Goal: Task Accomplishment & Management: Complete application form

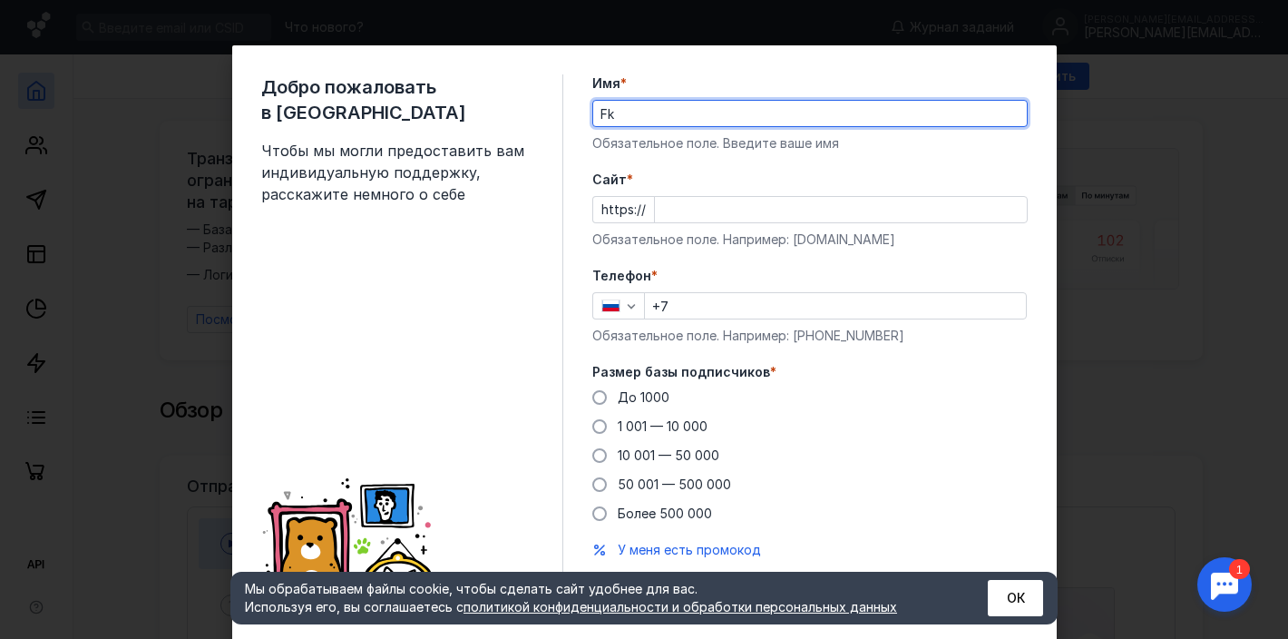
type input "F"
type input "[PERSON_NAME]"
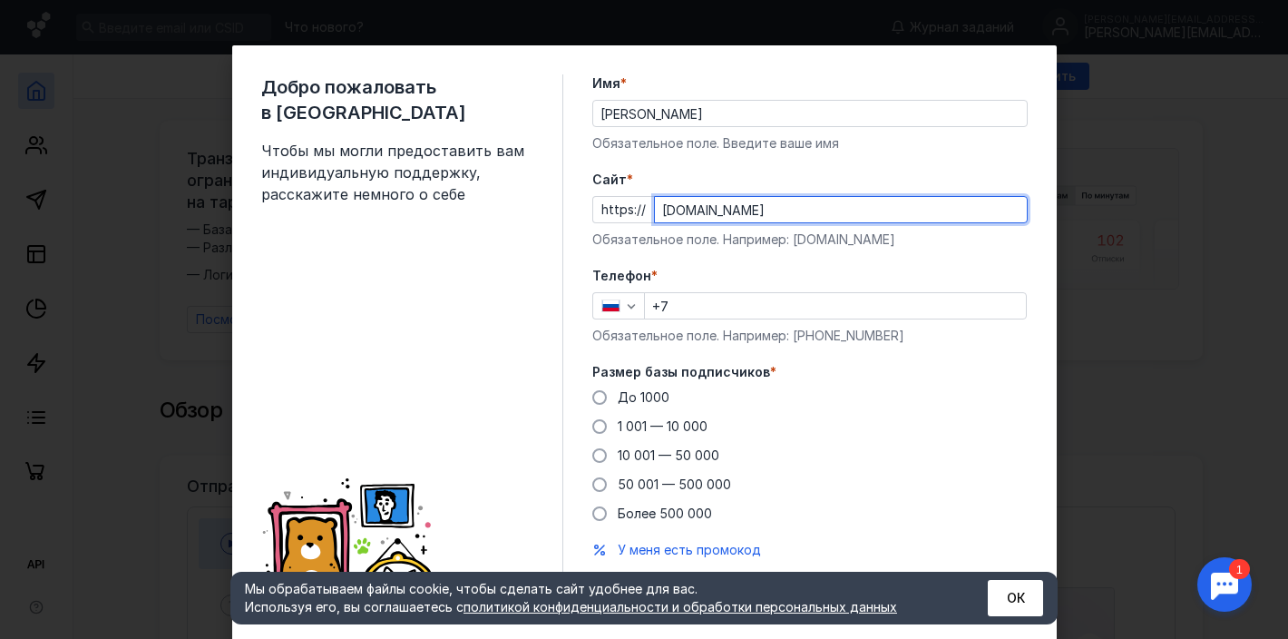
click at [868, 211] on input "[DOMAIN_NAME]" at bounding box center [841, 209] width 372 height 25
type input "[DOMAIN_NAME]"
click at [721, 308] on input "+7" at bounding box center [835, 305] width 381 height 25
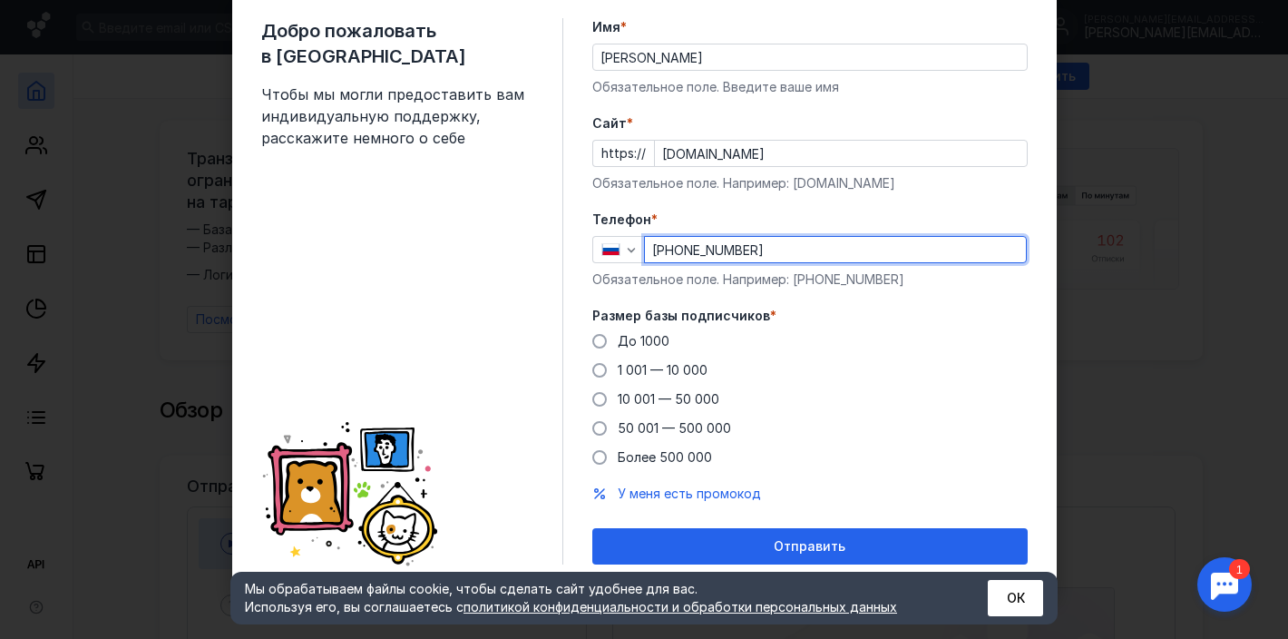
scroll to position [56, 0]
type input "[PHONE_NUMBER]"
click at [690, 367] on span "1 001 — 10 000" at bounding box center [663, 369] width 90 height 15
click at [0, 0] on input "1 001 — 10 000" at bounding box center [0, 0] width 0 height 0
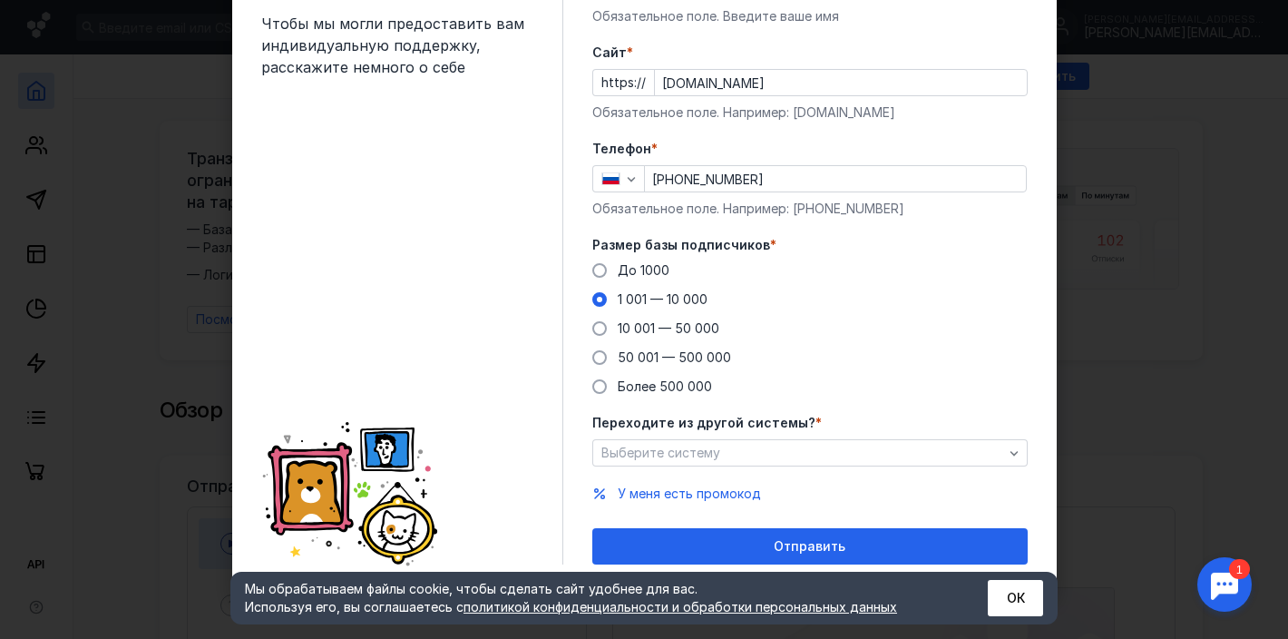
scroll to position [127, 0]
click at [631, 261] on div "До 1000" at bounding box center [644, 270] width 52 height 18
click at [0, 0] on input "До 1000" at bounding box center [0, 0] width 0 height 0
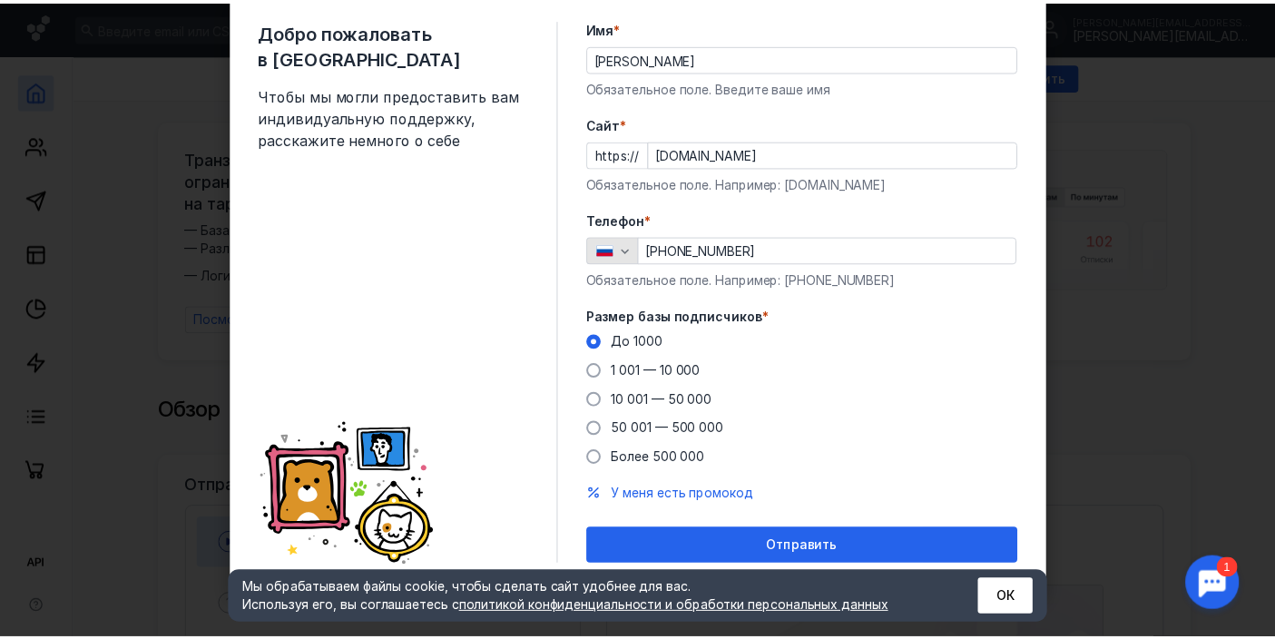
scroll to position [56, 0]
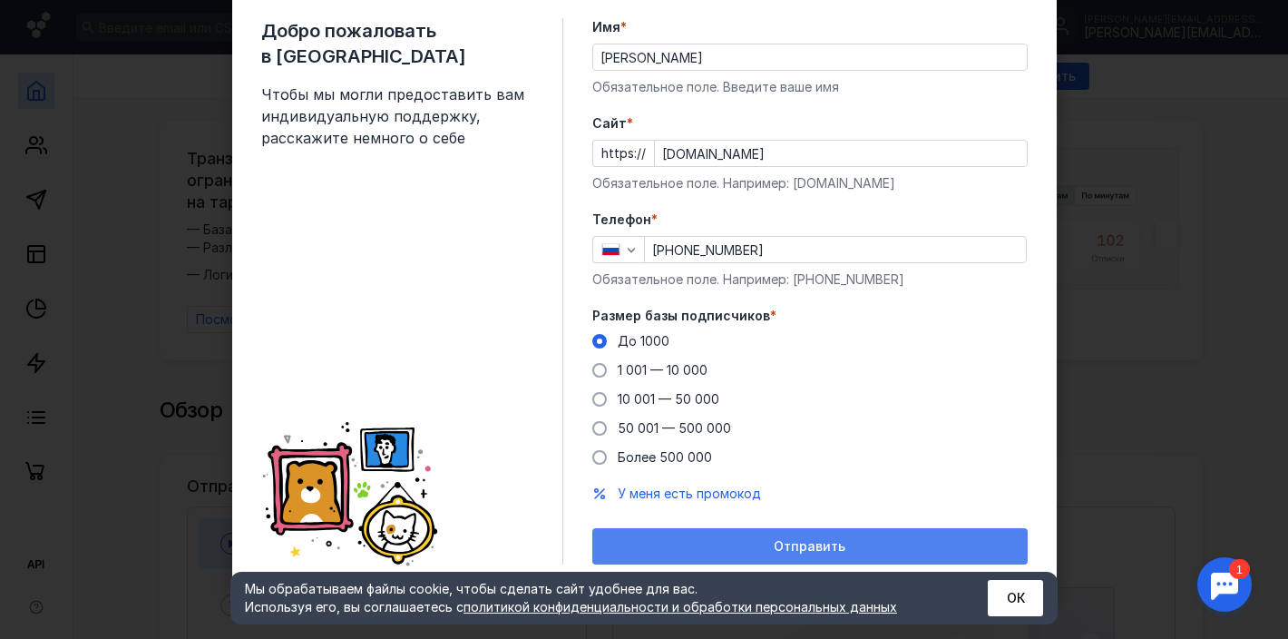
click at [780, 544] on span "Отправить" at bounding box center [810, 546] width 72 height 15
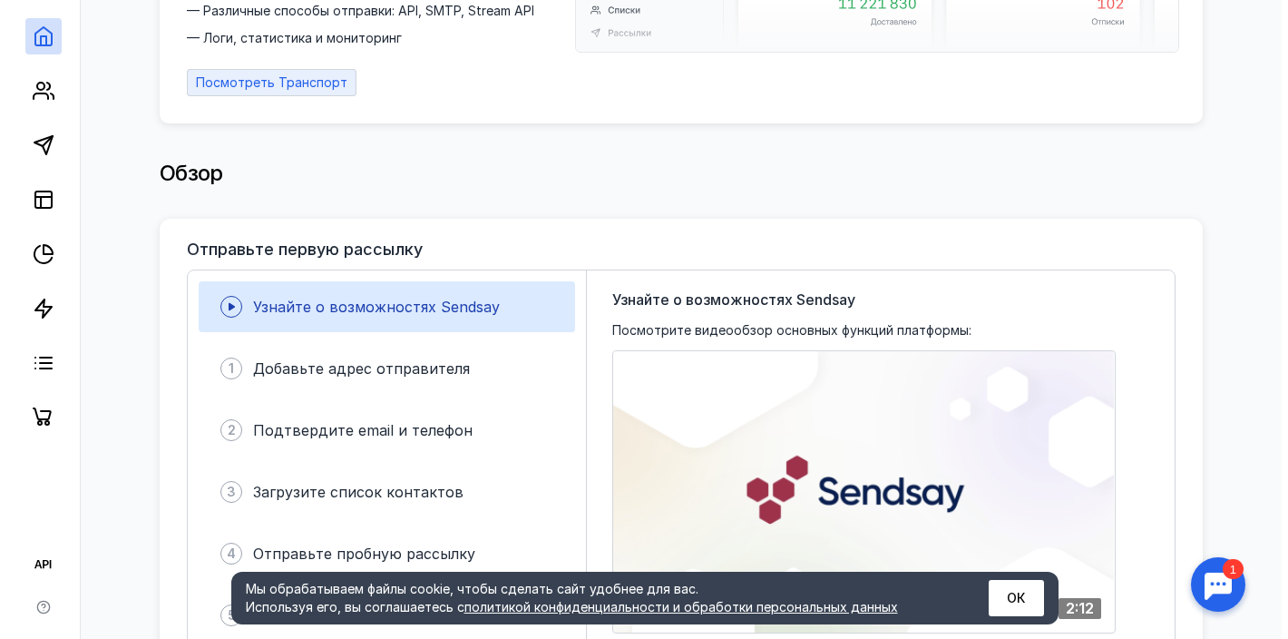
scroll to position [434, 0]
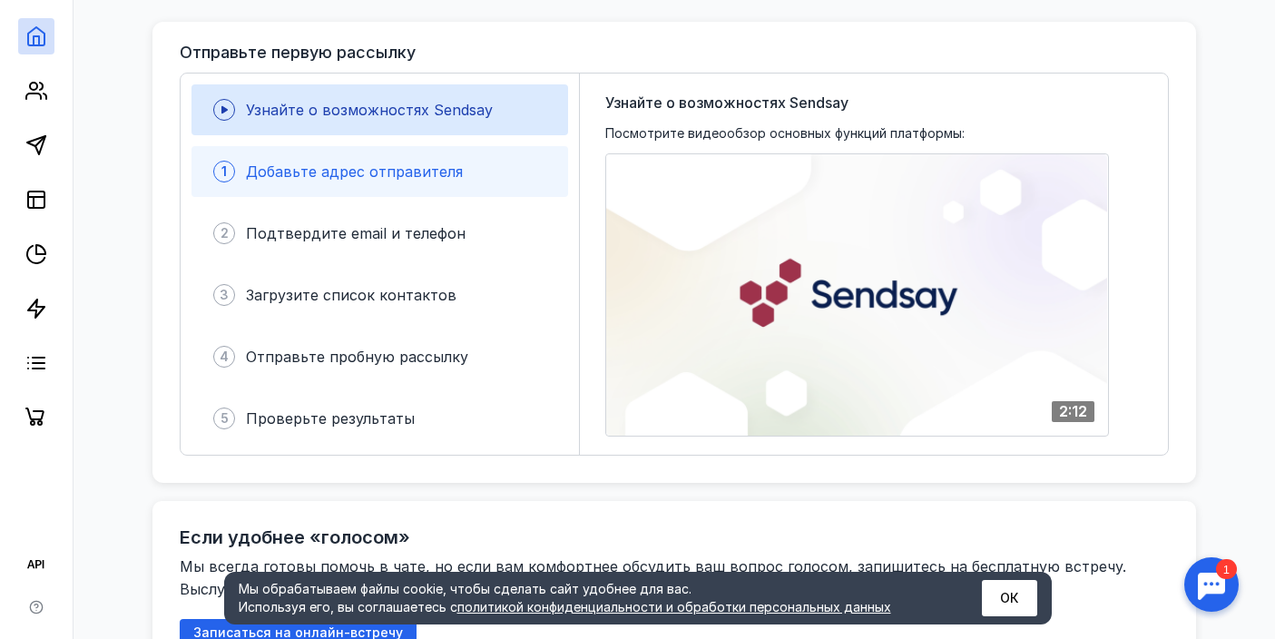
click at [366, 166] on span "Добавьте адрес отправителя" at bounding box center [354, 171] width 217 height 18
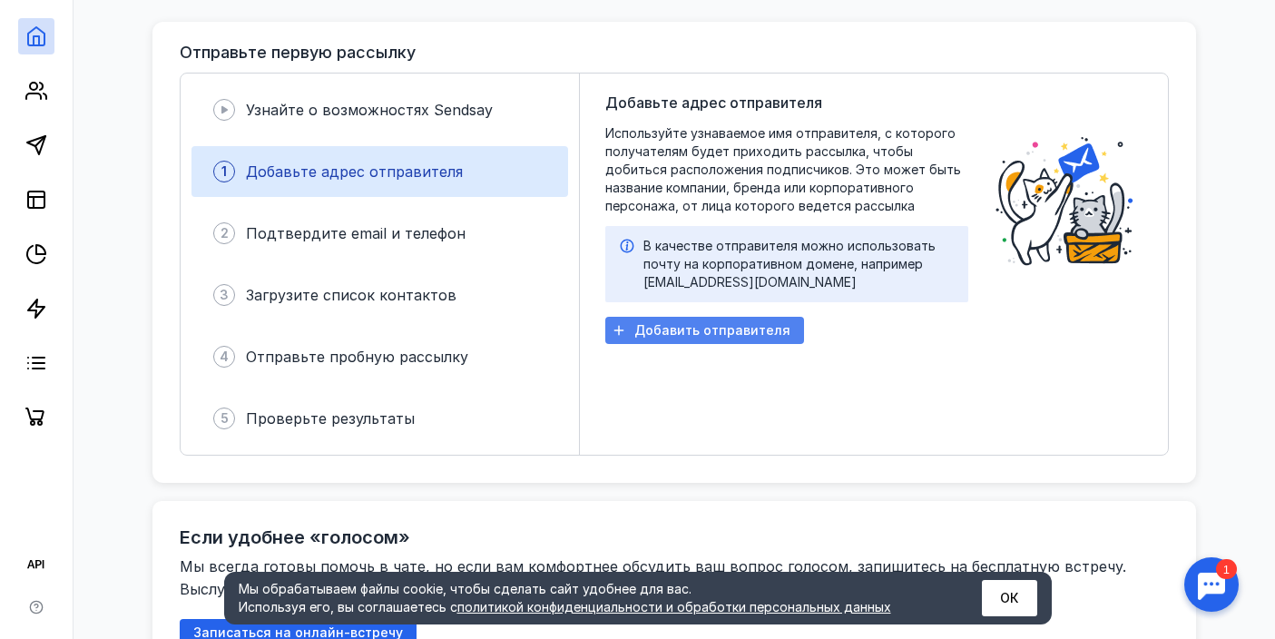
click at [671, 325] on span "Добавить отправителя" at bounding box center [712, 330] width 156 height 15
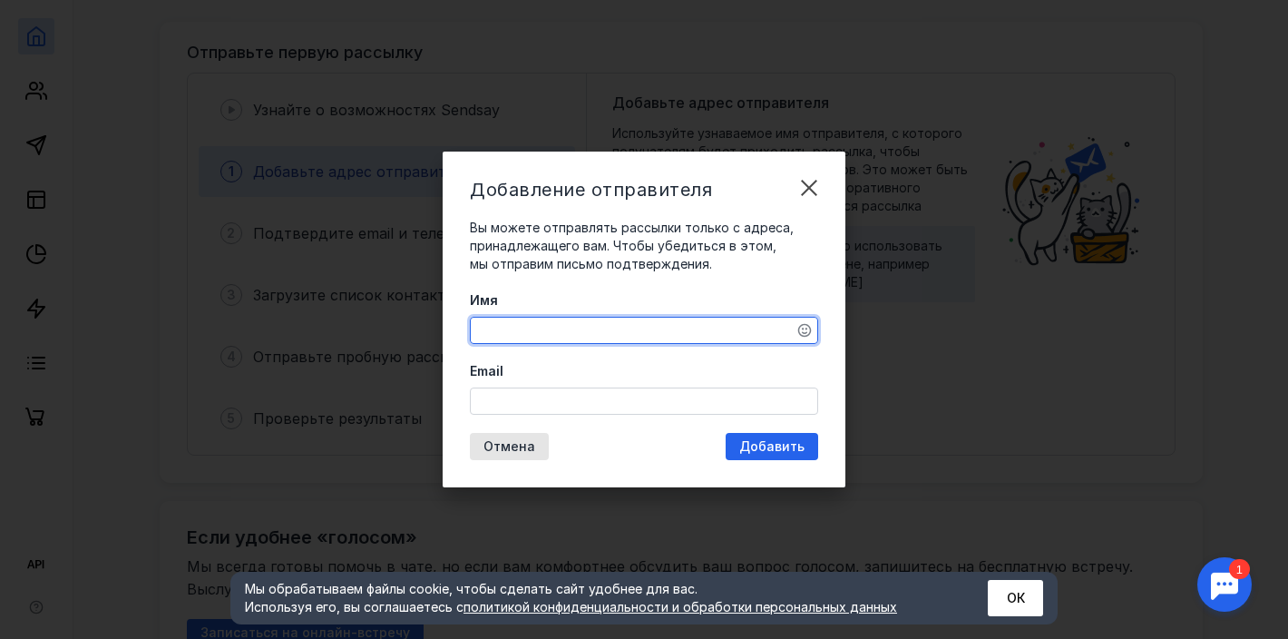
click at [622, 328] on textarea "Имя" at bounding box center [644, 330] width 347 height 25
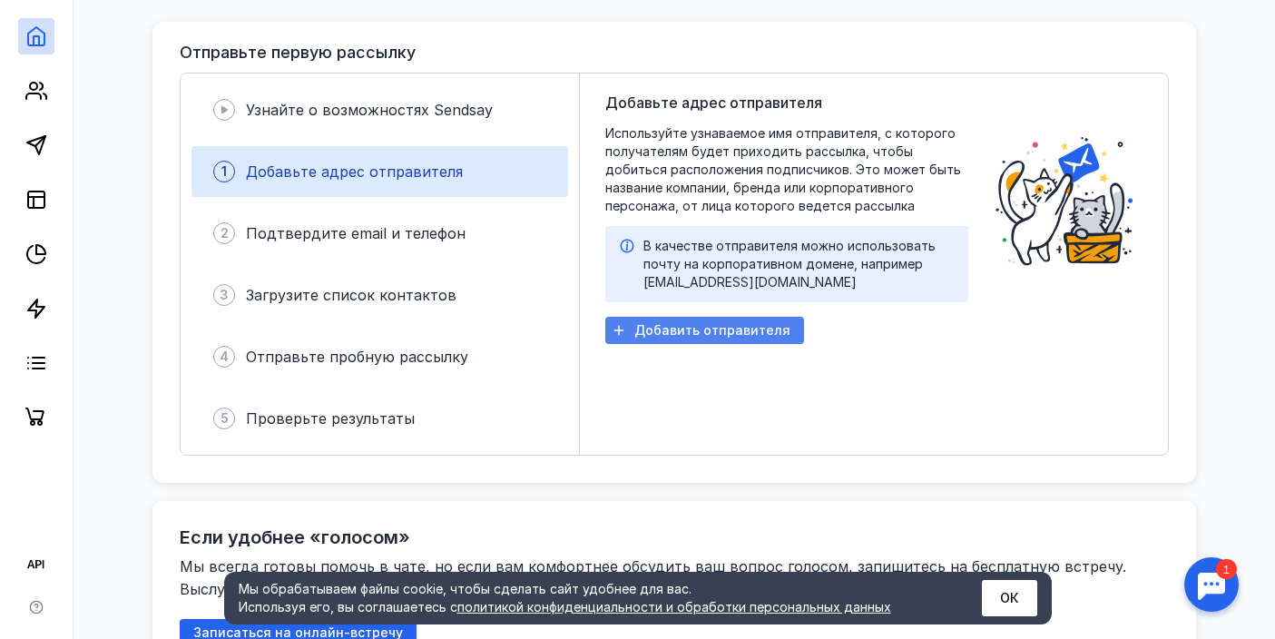
click at [712, 323] on span "Добавить отправителя" at bounding box center [712, 330] width 156 height 15
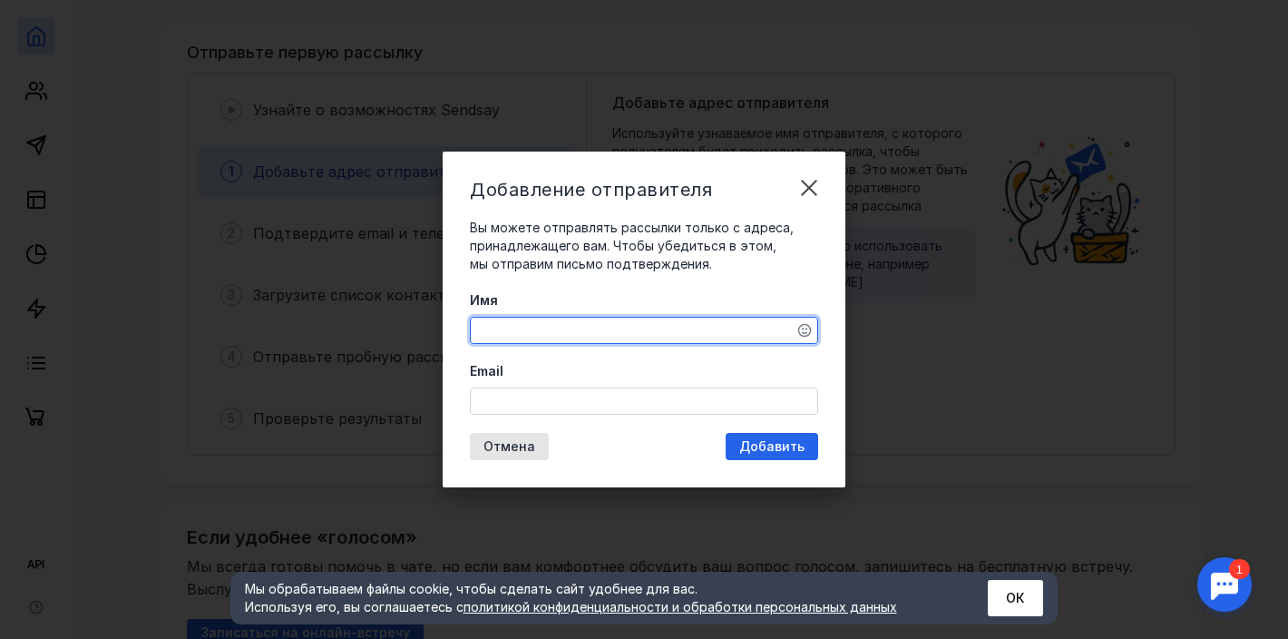
click at [649, 331] on textarea "Имя" at bounding box center [644, 330] width 347 height 25
drag, startPoint x: 527, startPoint y: 327, endPoint x: 467, endPoint y: 327, distance: 59.9
click at [467, 327] on div "Добавление отправителя Вы можете отправлять рассылки только с адреса, принадлеж…" at bounding box center [644, 320] width 403 height 336
type textarea "I"
type textarea "i"
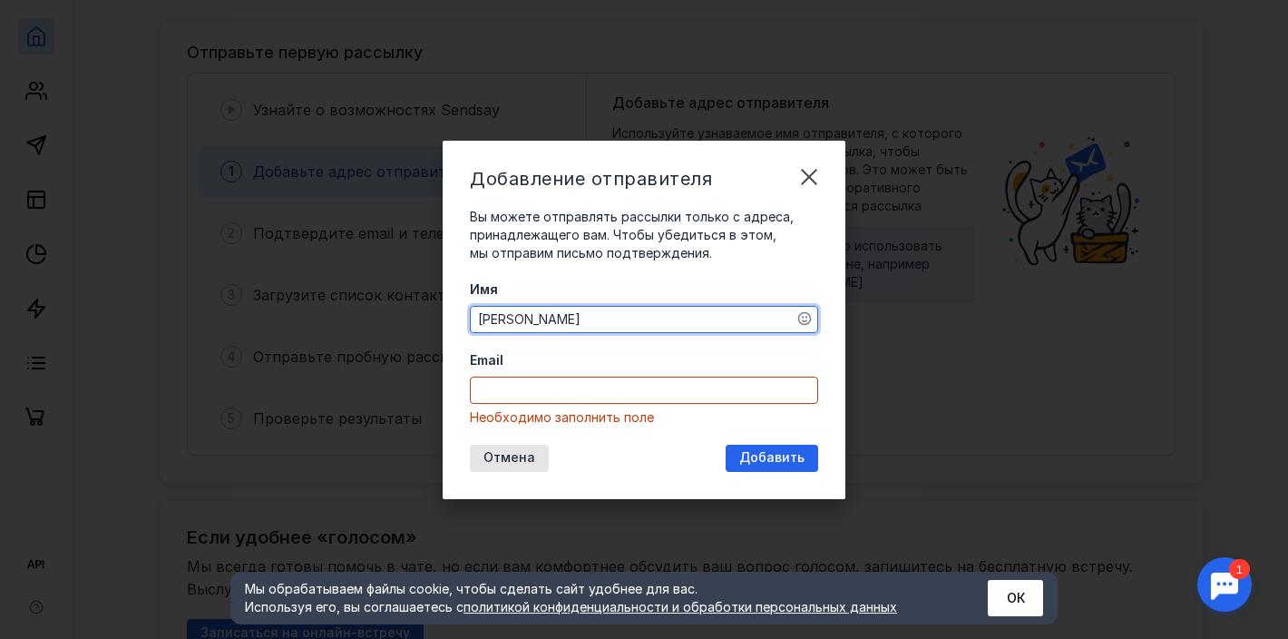
drag, startPoint x: 546, startPoint y: 337, endPoint x: 458, endPoint y: 312, distance: 91.3
click at [458, 312] on div "Добавление отправителя Вы можете отправлять рассылки только с адреса, принадлеж…" at bounding box center [644, 320] width 403 height 358
type textarea "Команда IT-ПАРКа"
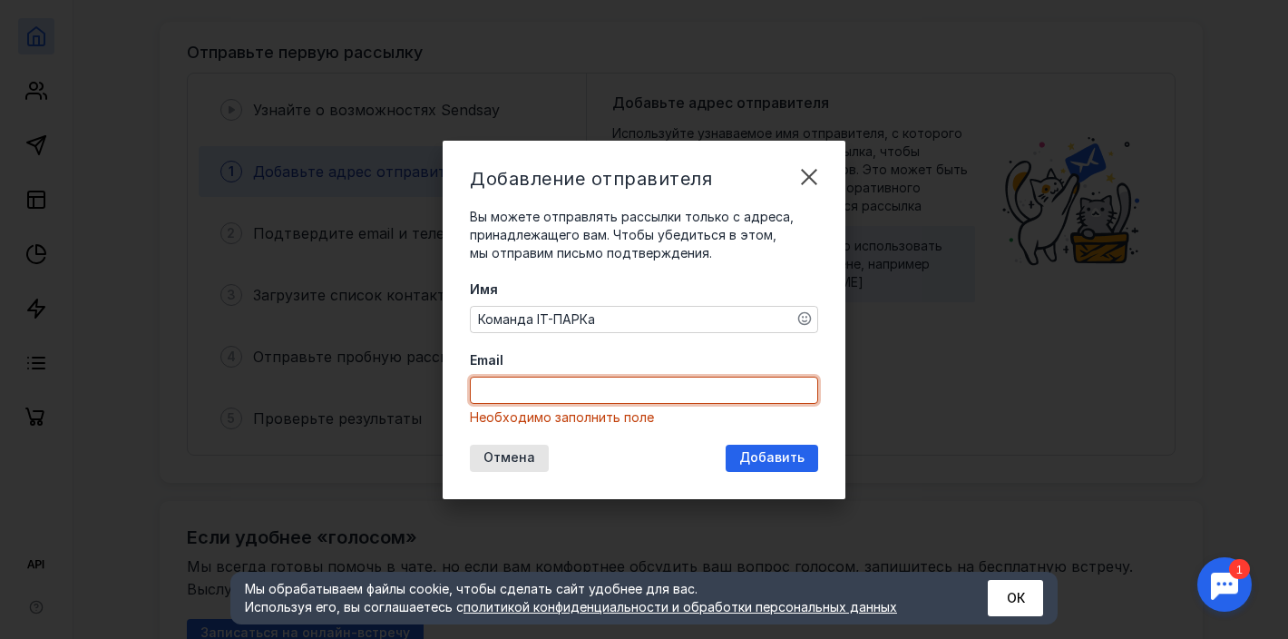
click at [513, 386] on input "Email" at bounding box center [644, 389] width 347 height 25
type input "ш"
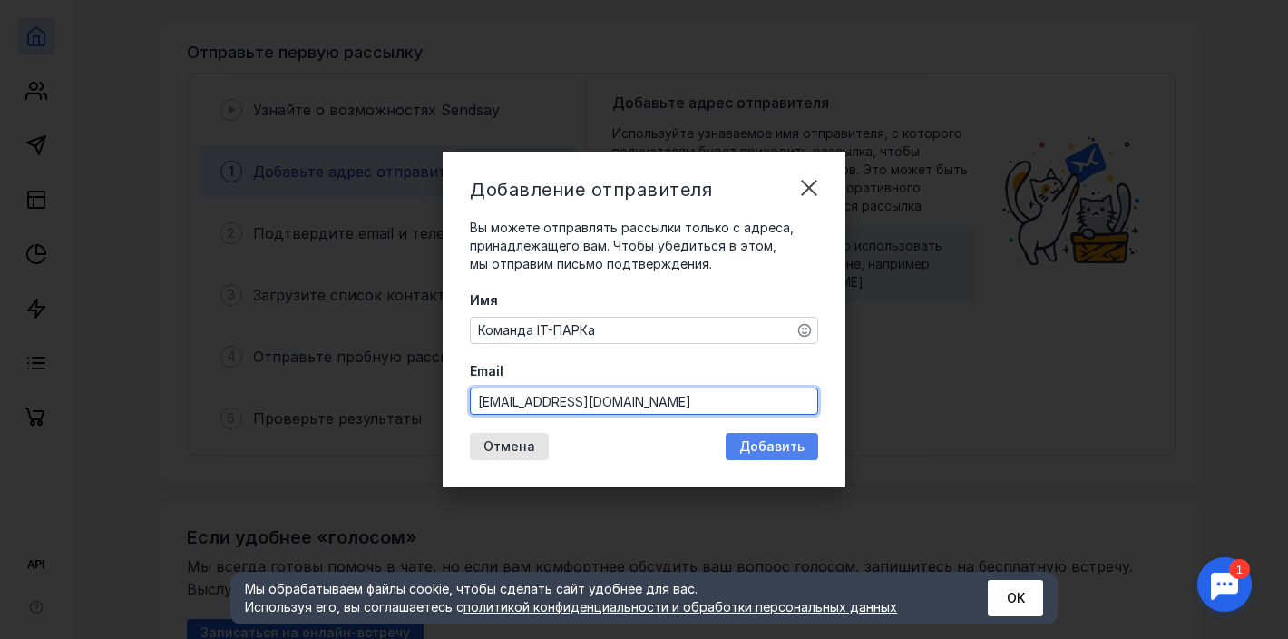
type input "[EMAIL_ADDRESS][DOMAIN_NAME]"
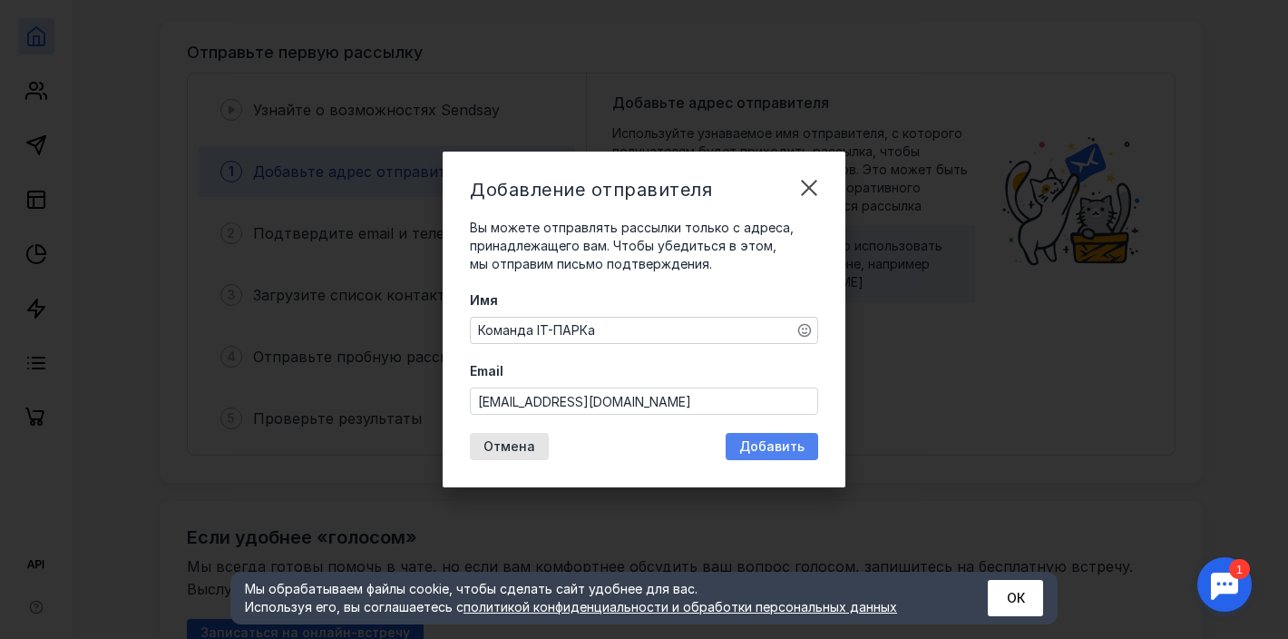
click at [772, 450] on span "Добавить" at bounding box center [771, 446] width 65 height 15
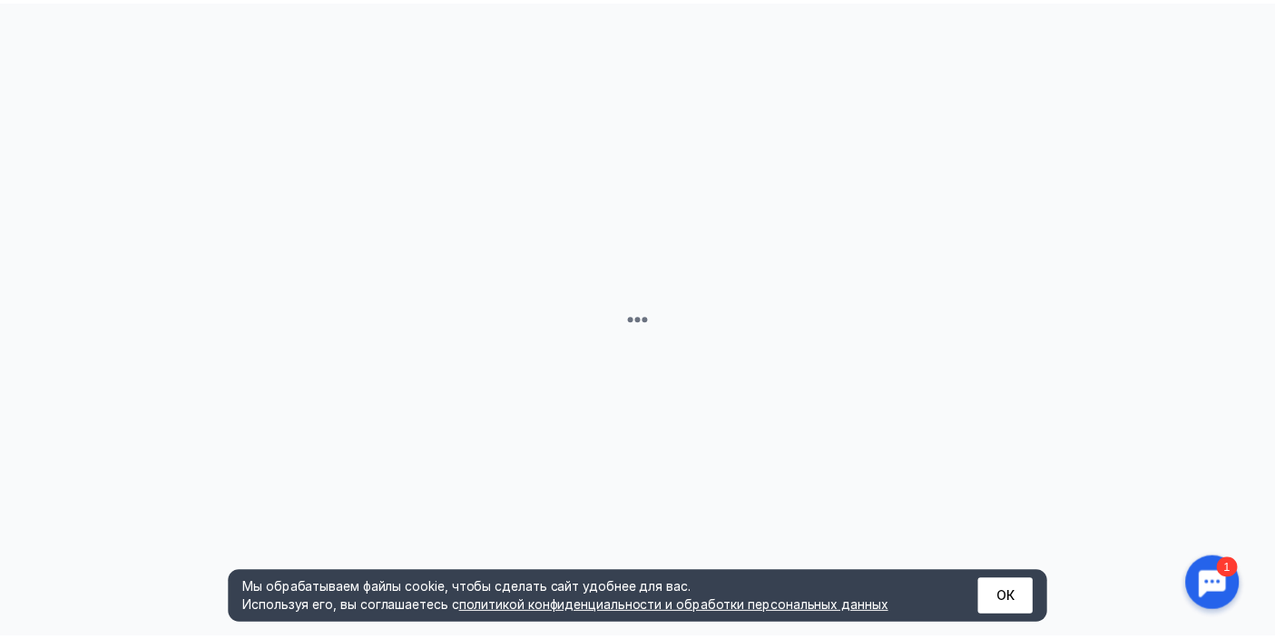
scroll to position [0, 0]
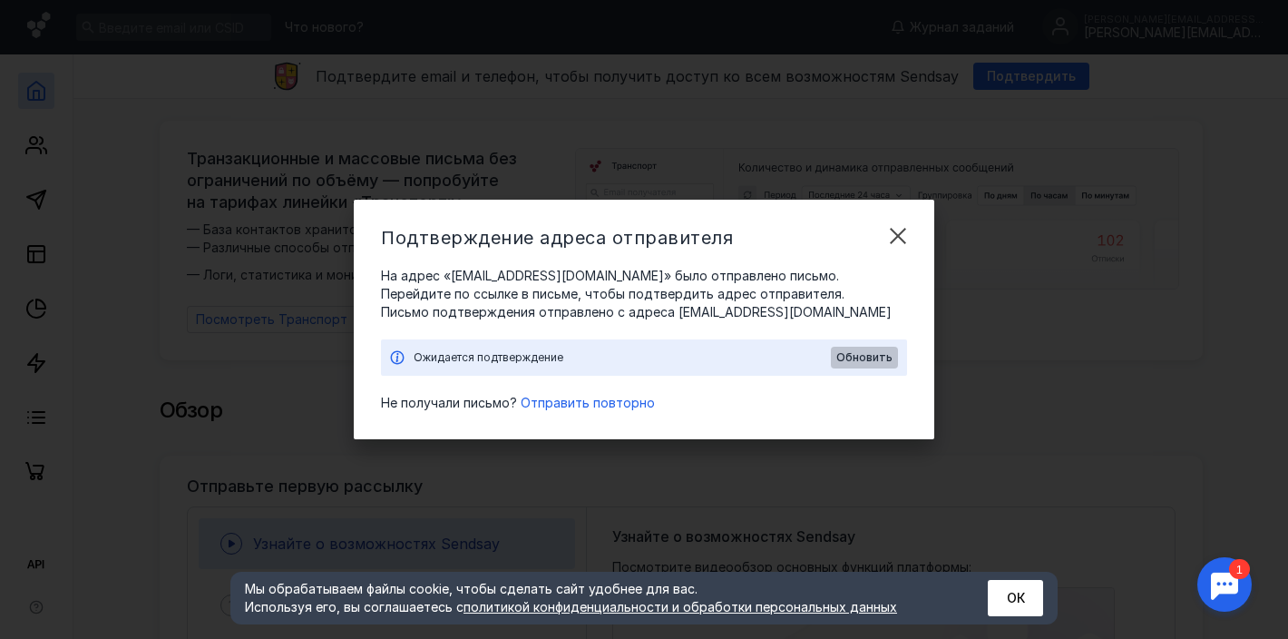
click at [870, 357] on span "Обновить" at bounding box center [864, 357] width 56 height 13
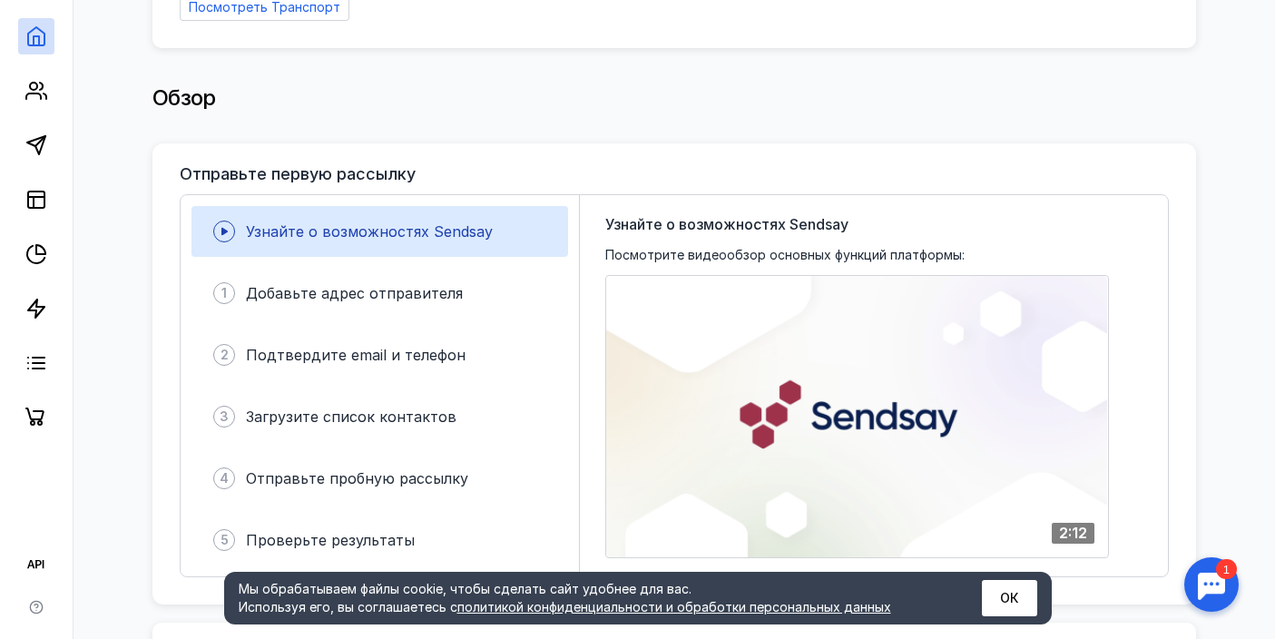
scroll to position [372, 0]
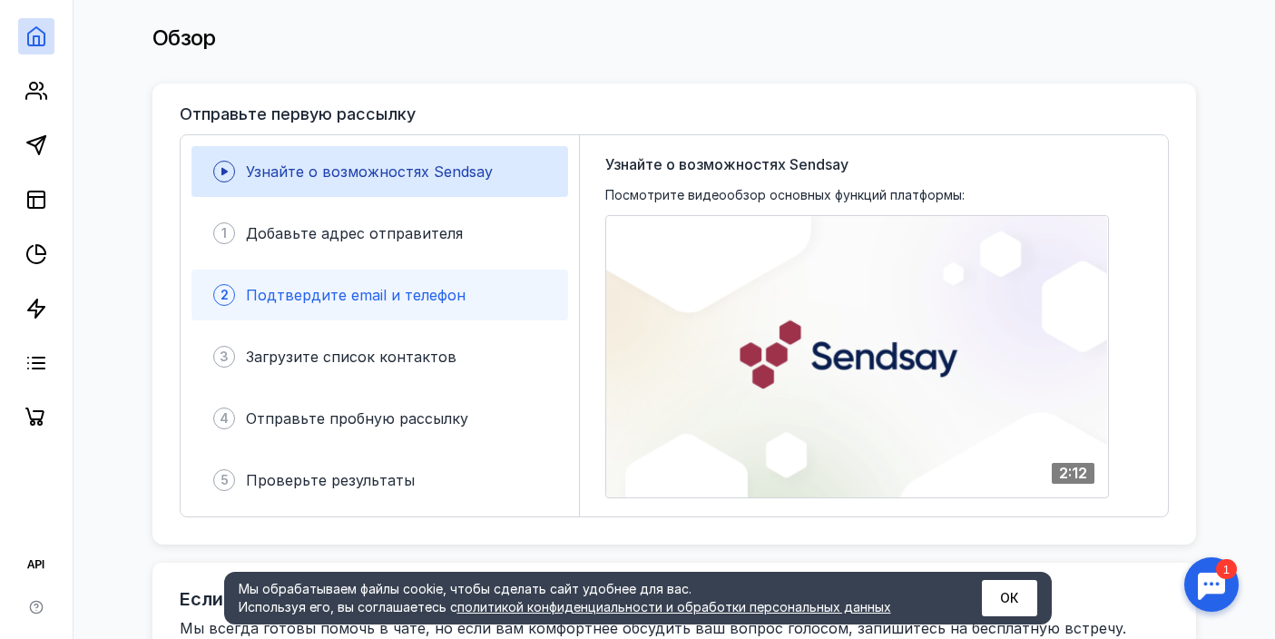
click at [462, 275] on div "2 Подтвердите email и телефон" at bounding box center [379, 294] width 376 height 51
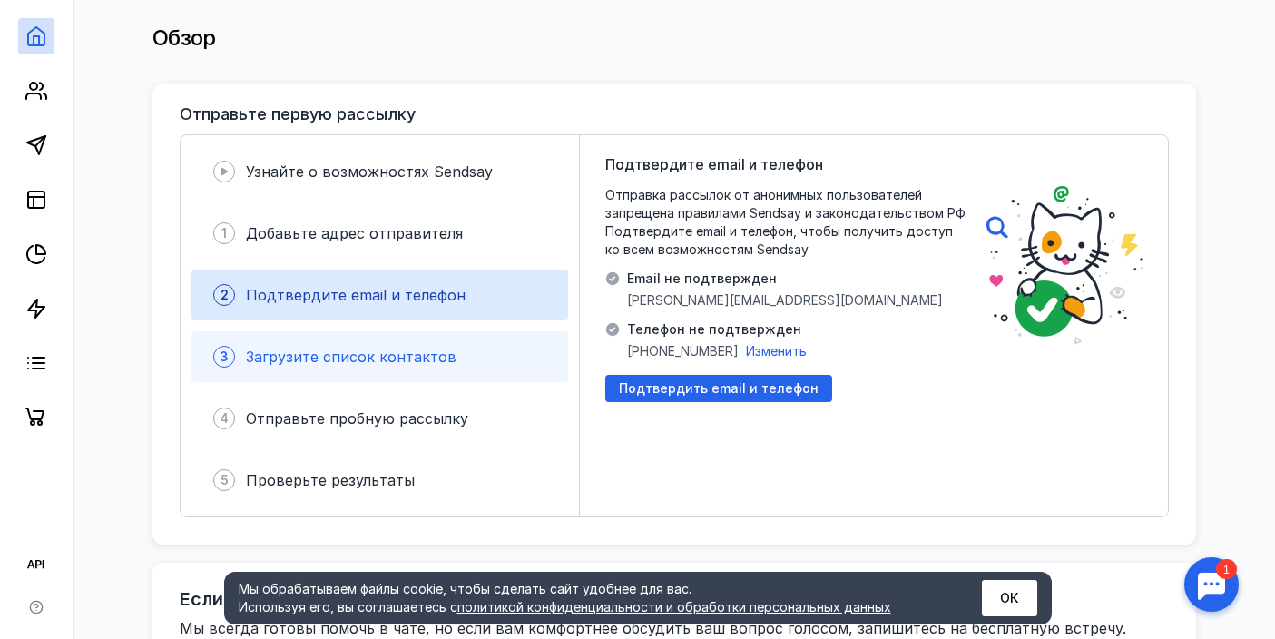
click at [423, 331] on div "3 Загрузите список контактов" at bounding box center [379, 356] width 376 height 51
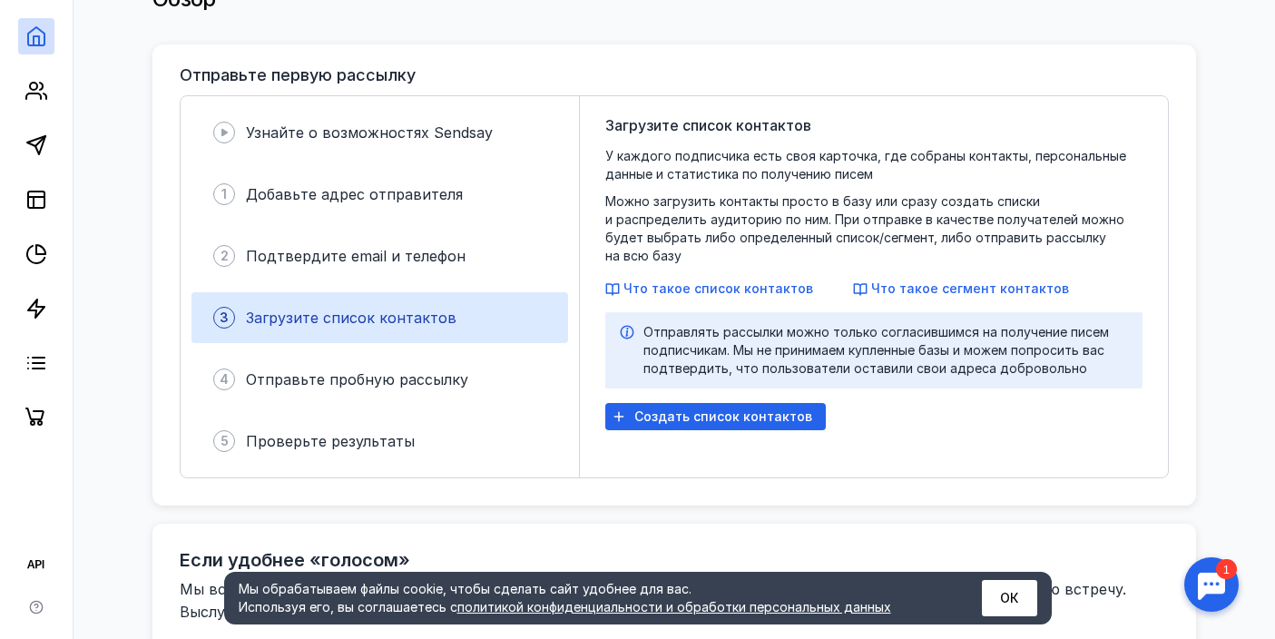
scroll to position [415, 0]
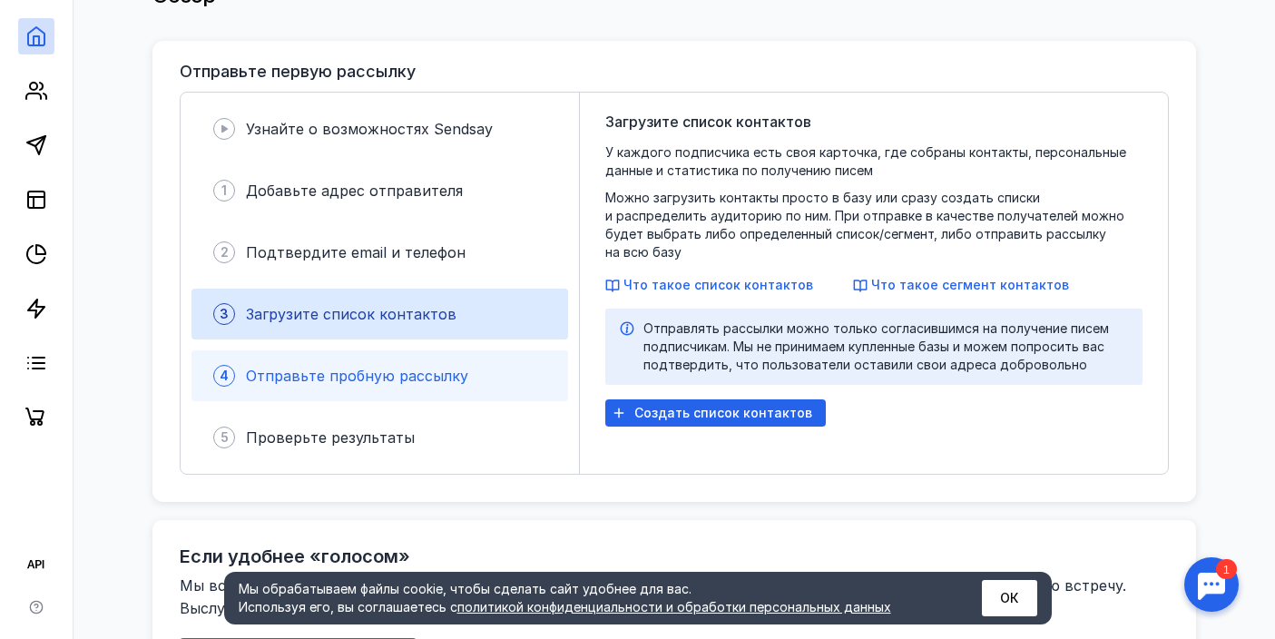
click at [433, 382] on div "4 Отправьте пробную рассылку" at bounding box center [379, 375] width 376 height 51
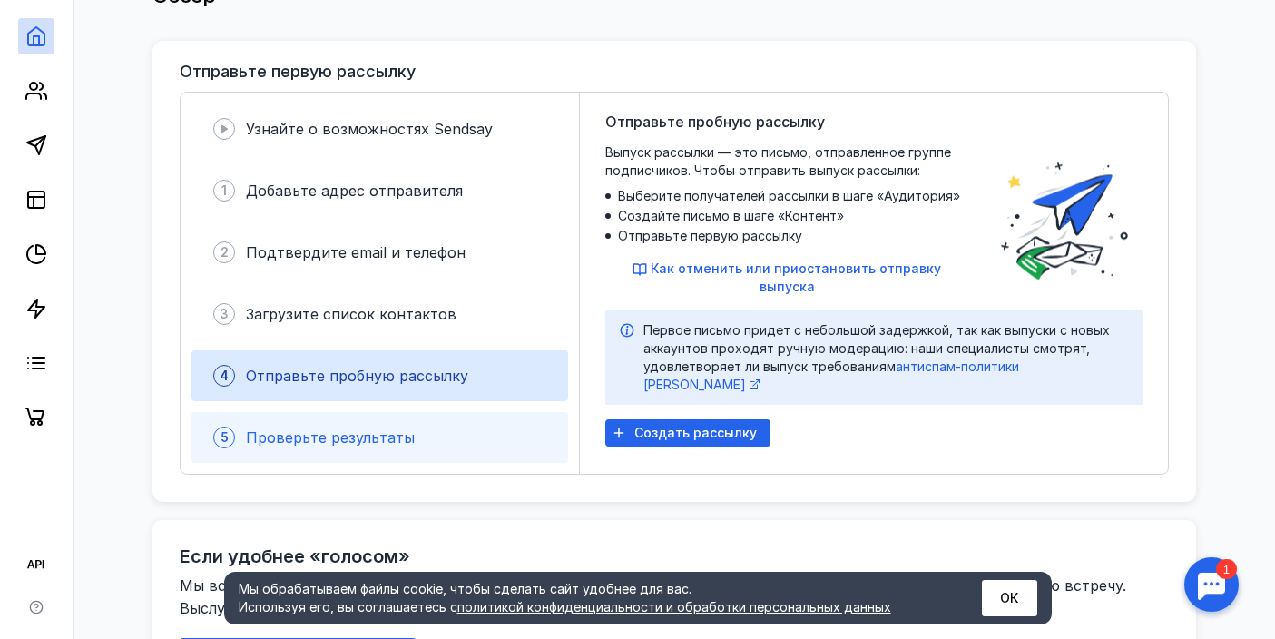
click at [415, 430] on div "5 Проверьте результаты" at bounding box center [379, 437] width 376 height 51
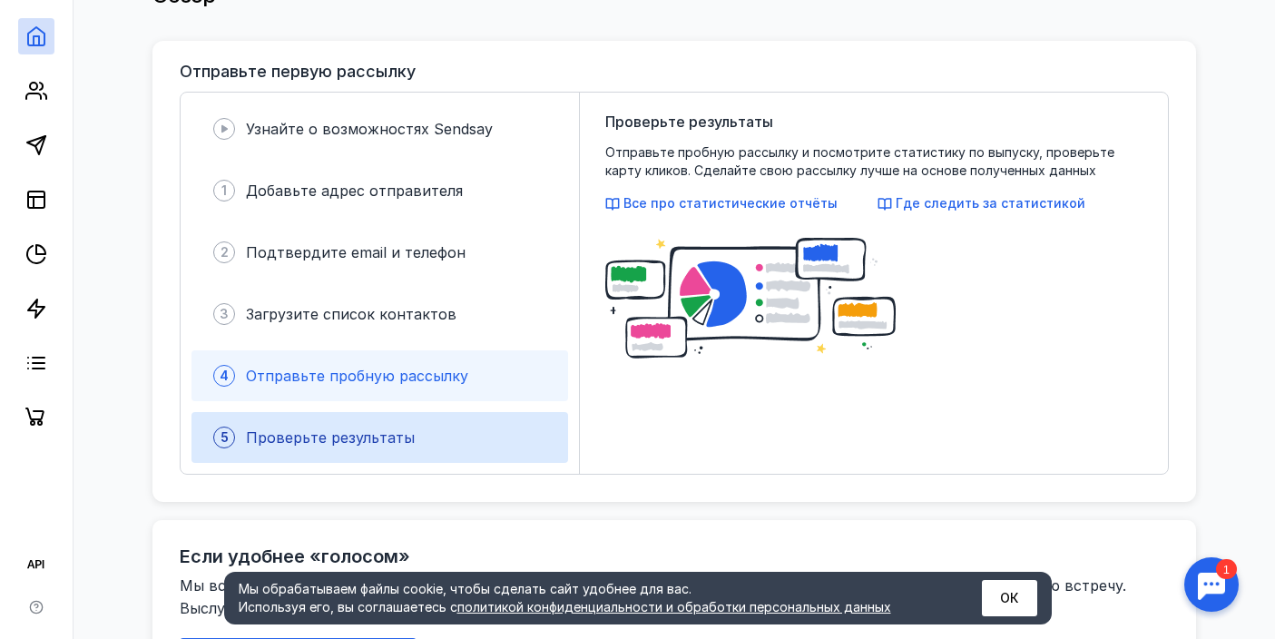
click at [444, 389] on div "4 Отправьте пробную рассылку" at bounding box center [379, 375] width 376 height 51
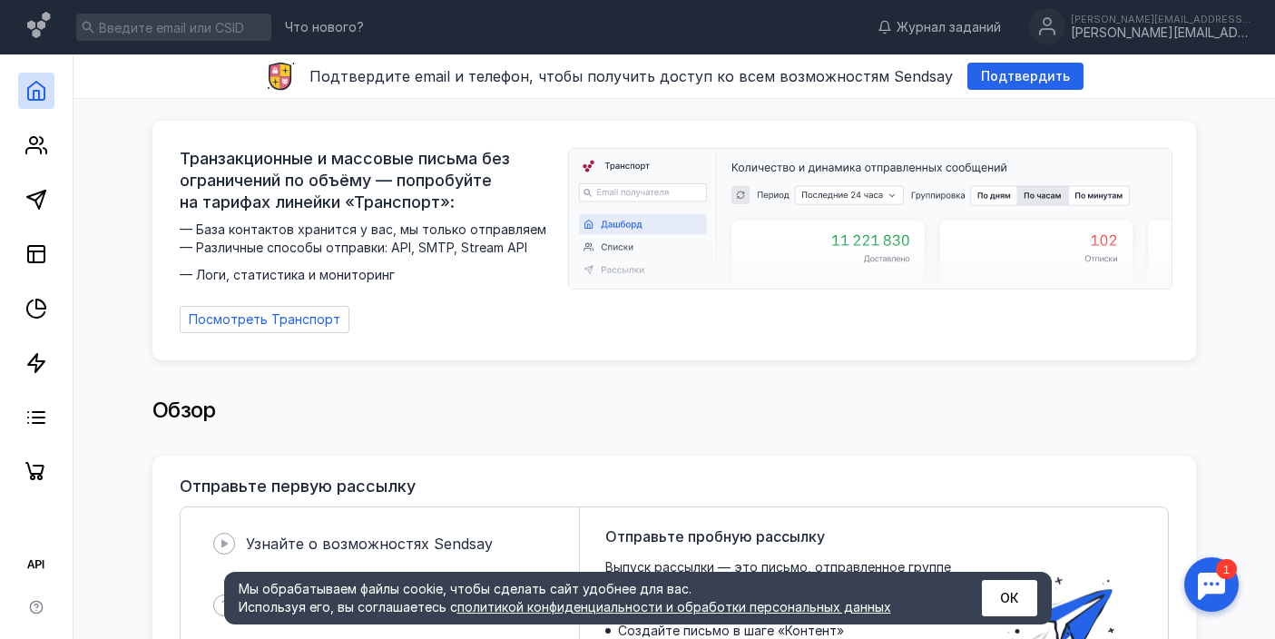
scroll to position [0, 0]
click at [36, 140] on circle at bounding box center [33, 140] width 7 height 7
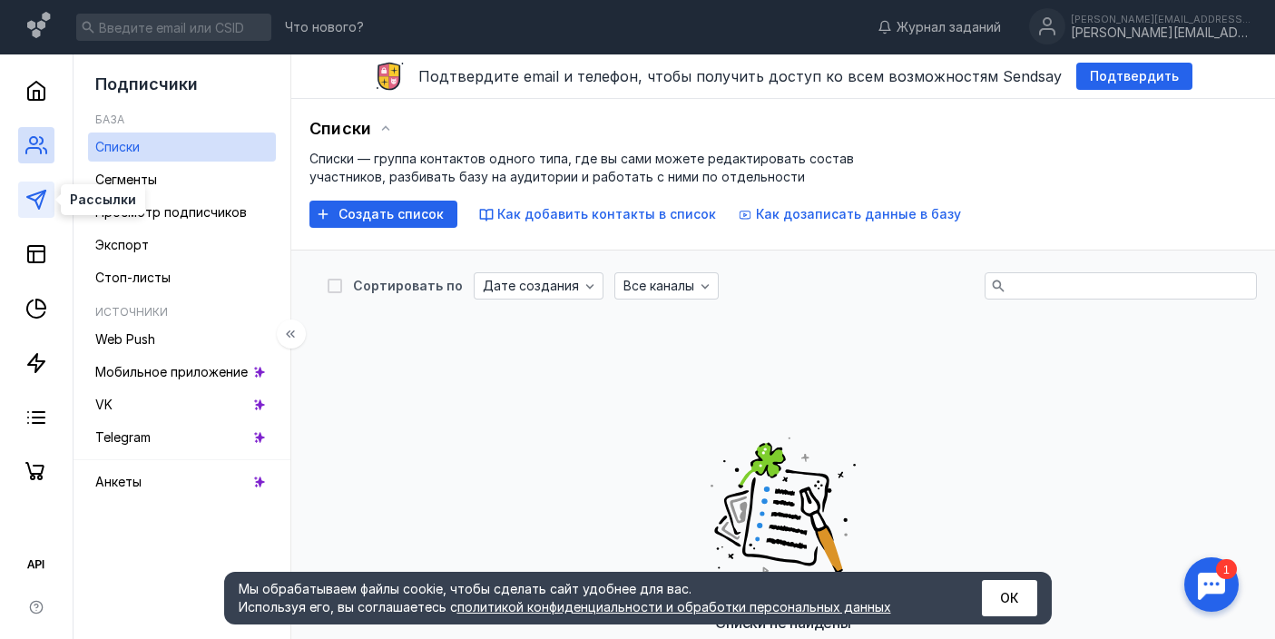
click at [31, 194] on icon at bounding box center [36, 200] width 22 height 22
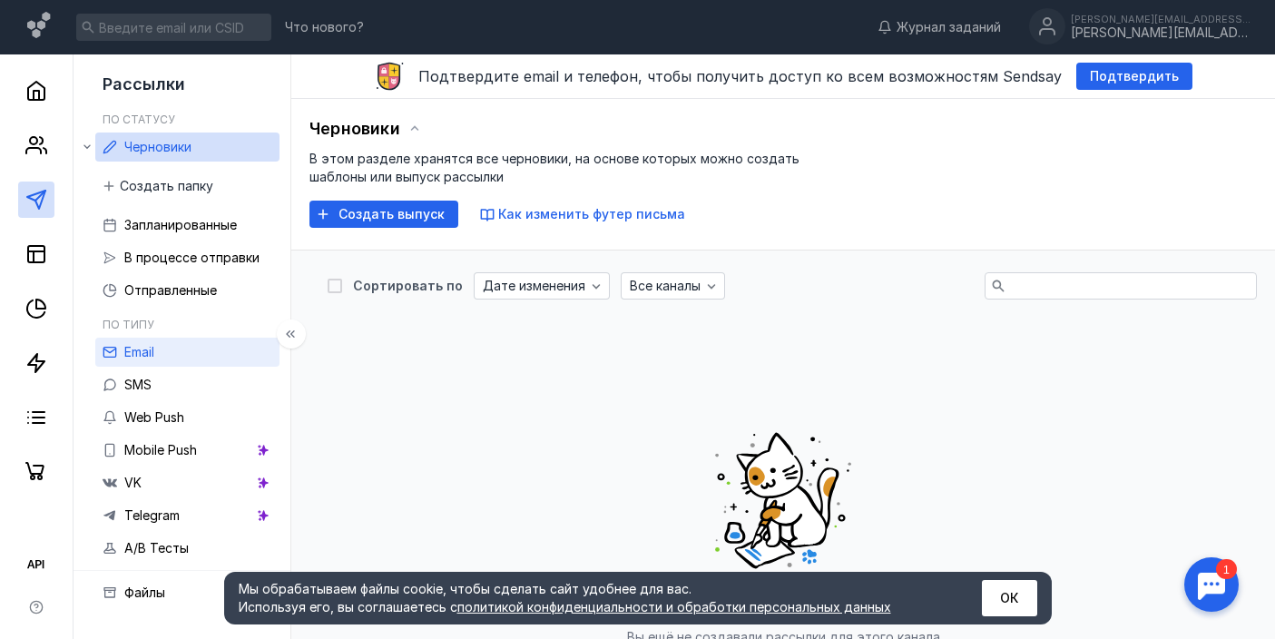
click at [165, 357] on link "Email" at bounding box center [187, 351] width 184 height 29
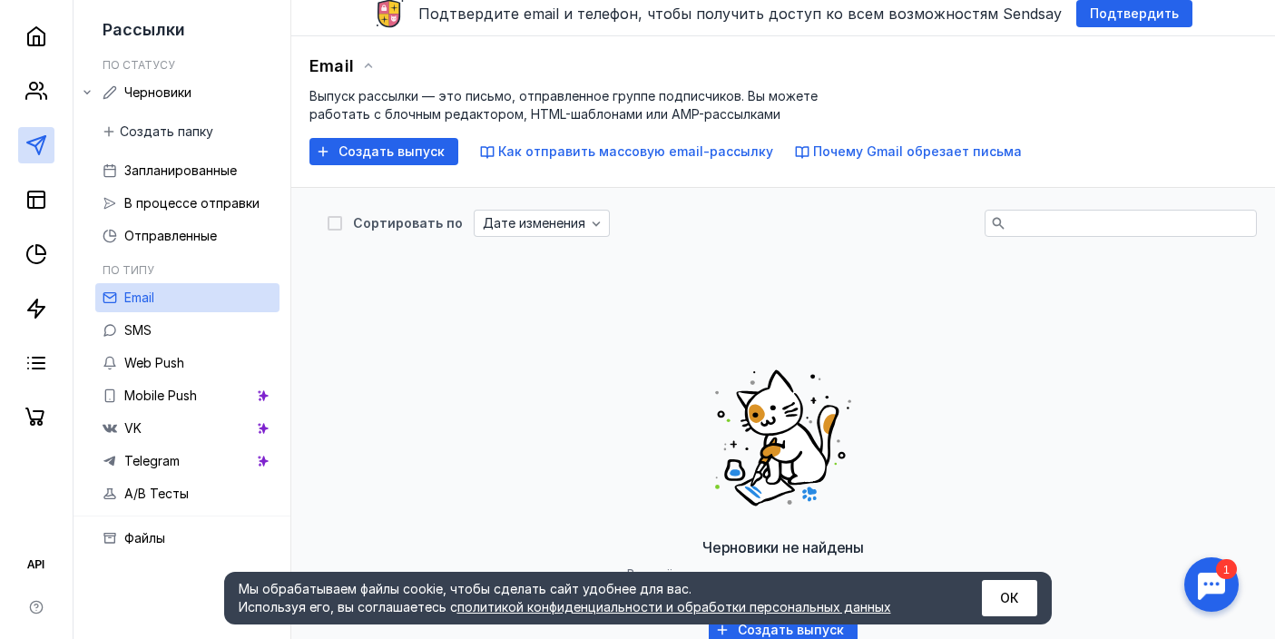
scroll to position [82, 0]
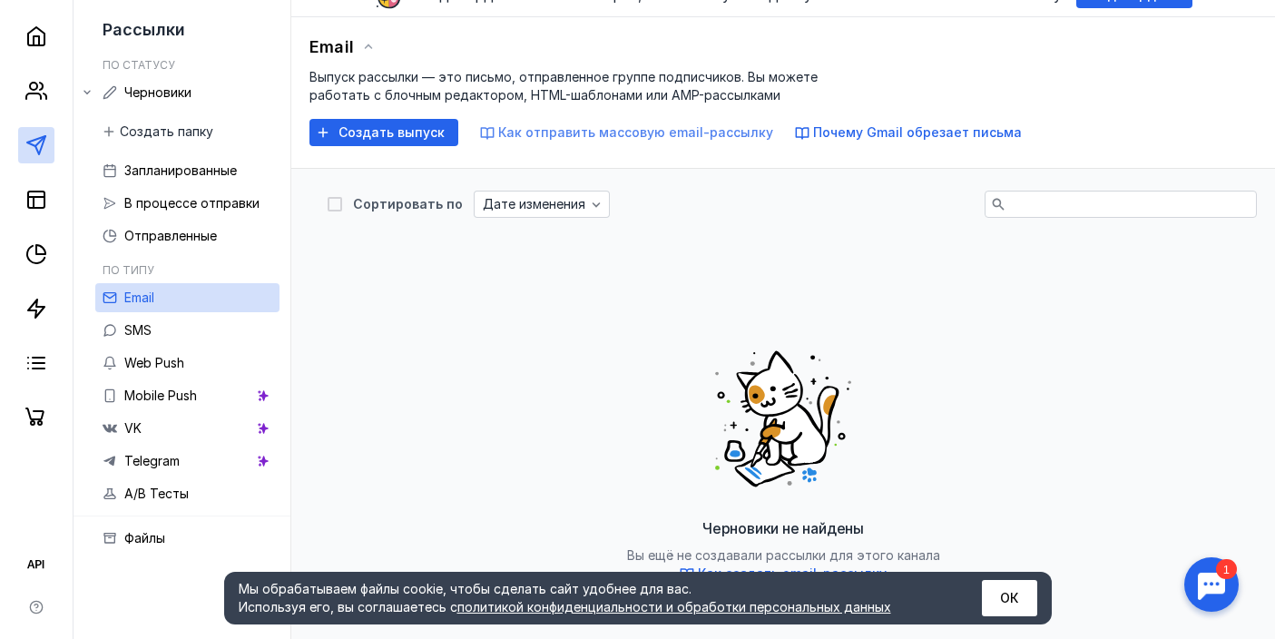
click at [679, 136] on span "Как отправить массовую email-рассылку" at bounding box center [635, 131] width 275 height 15
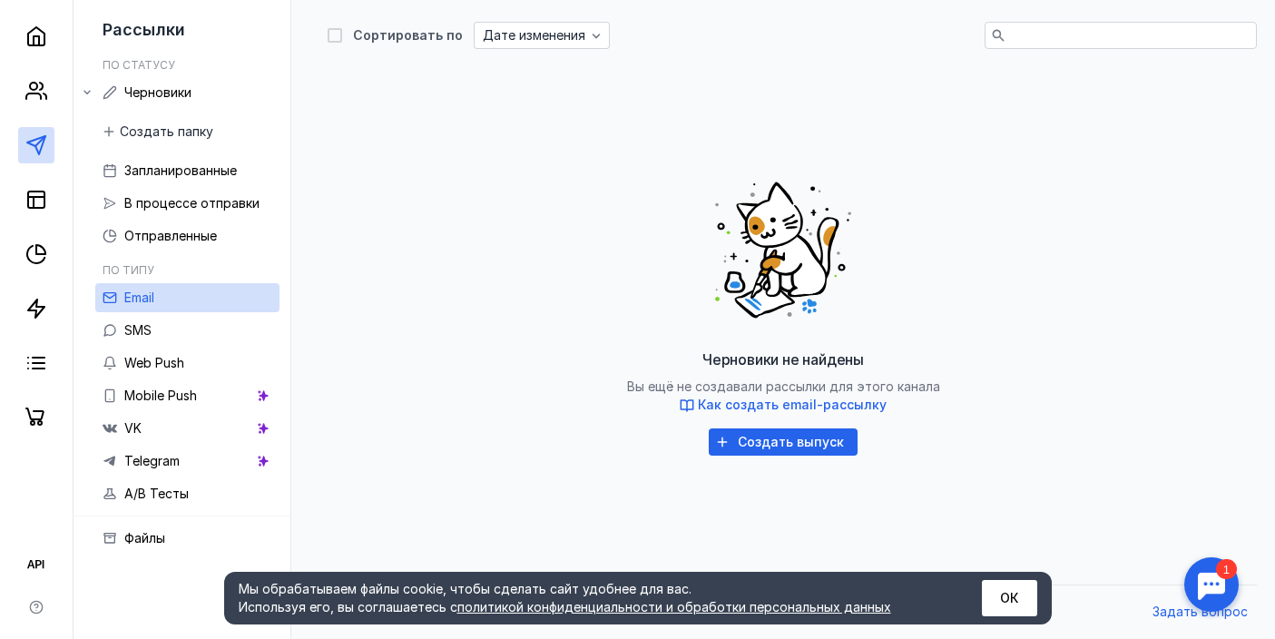
scroll to position [250, 0]
click at [34, 200] on line at bounding box center [34, 202] width 0 height 11
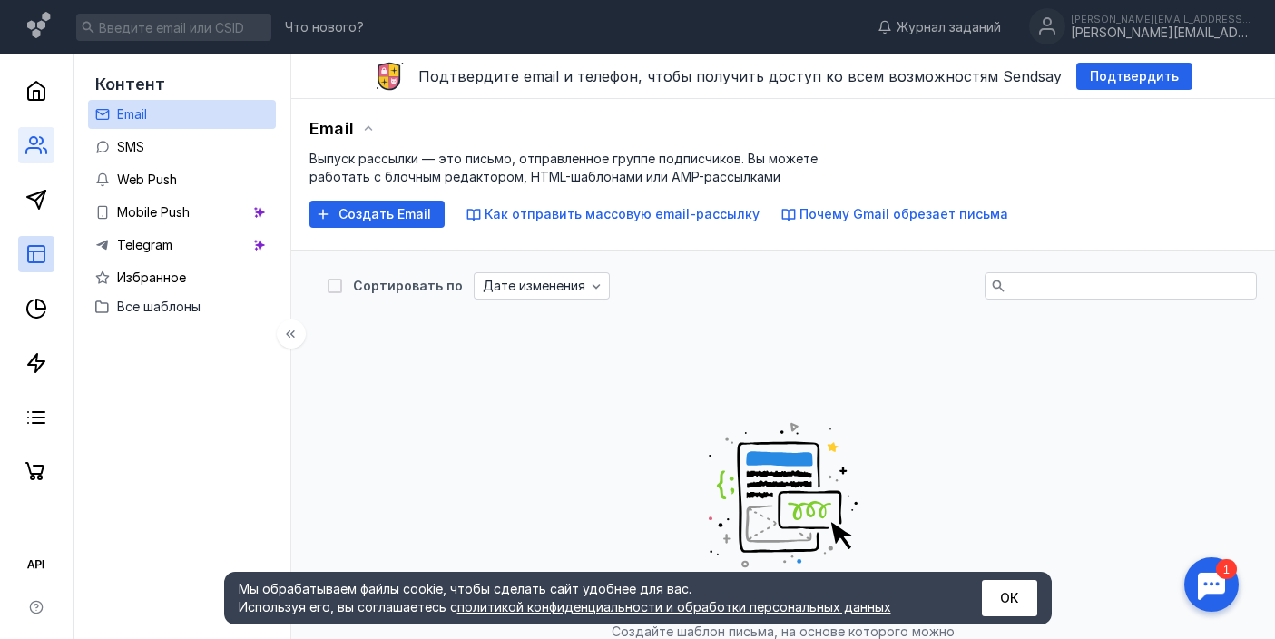
click at [48, 132] on link at bounding box center [36, 145] width 36 height 36
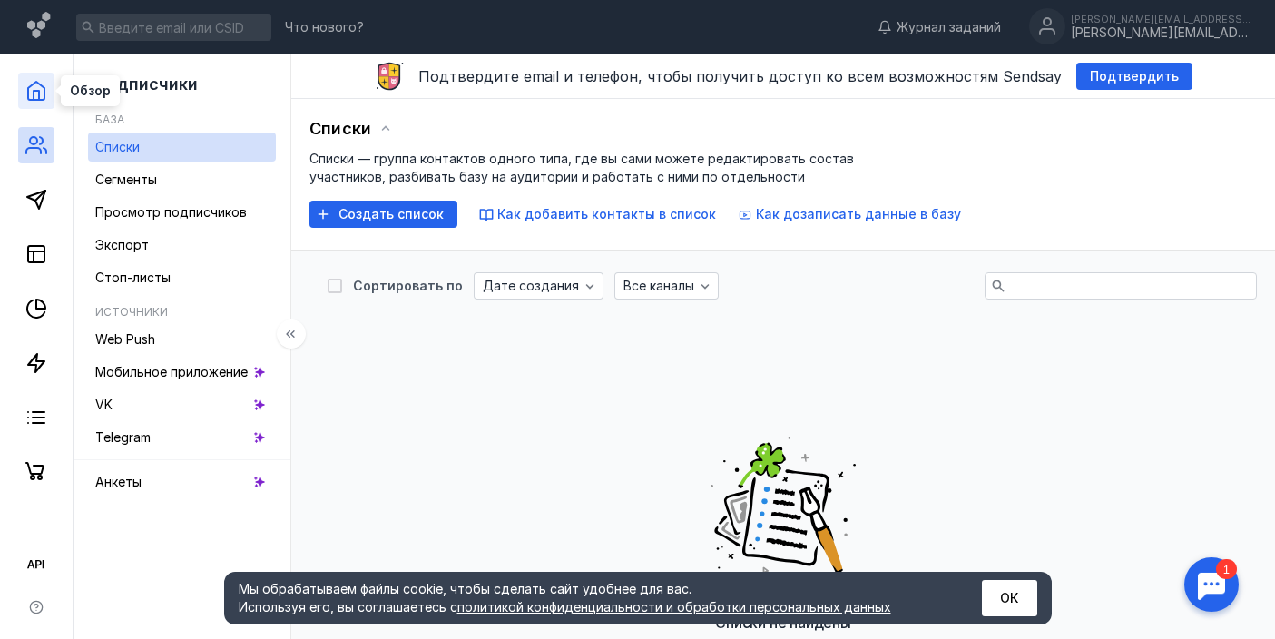
click at [46, 98] on icon at bounding box center [36, 91] width 22 height 22
